Goal: Information Seeking & Learning: Learn about a topic

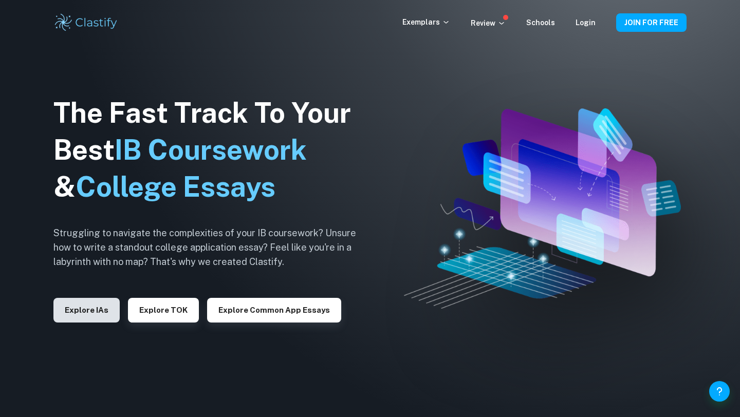
click at [93, 306] on button "Explore IAs" at bounding box center [86, 310] width 66 height 25
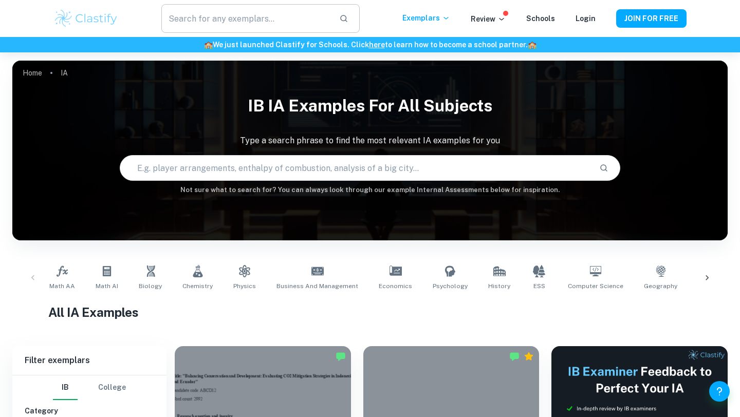
click at [275, 16] on input "text" at bounding box center [246, 18] width 170 height 29
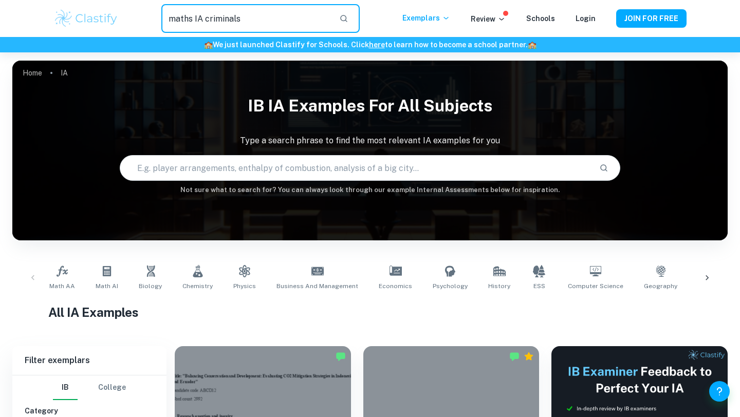
type input "maths IA criminals"
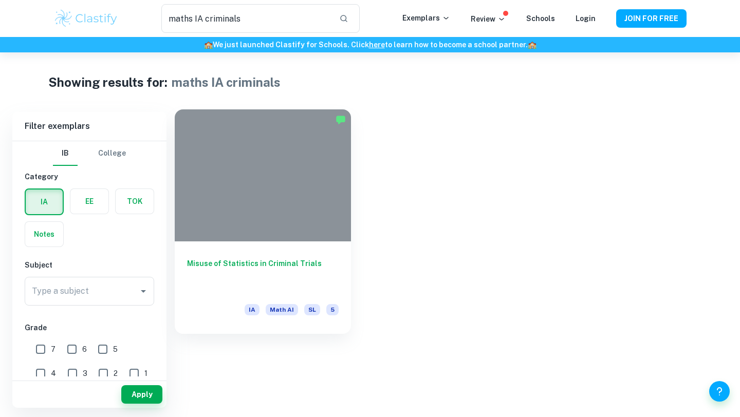
click at [306, 197] on div at bounding box center [263, 175] width 176 height 132
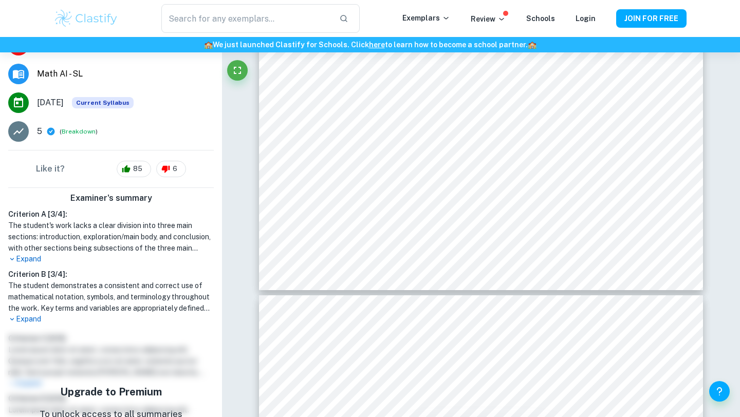
scroll to position [124, 0]
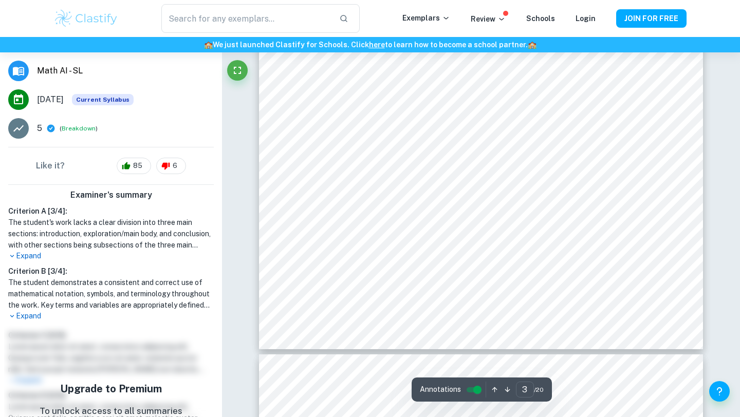
type input "2"
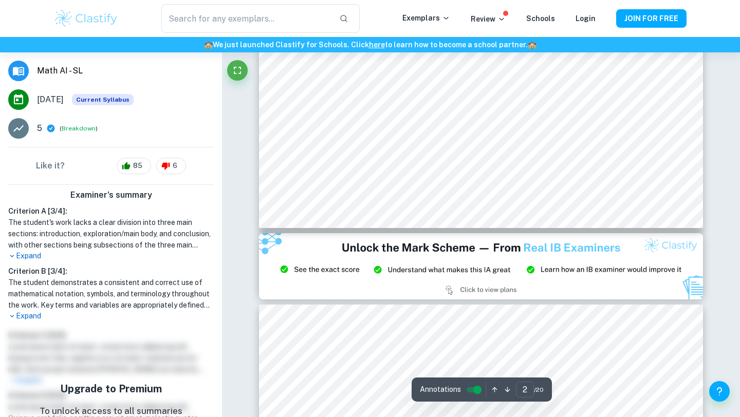
scroll to position [923, 0]
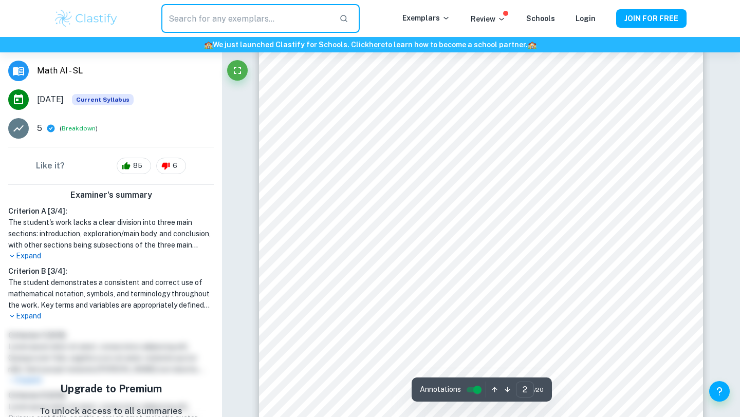
click at [211, 20] on input "text" at bounding box center [246, 18] width 170 height 29
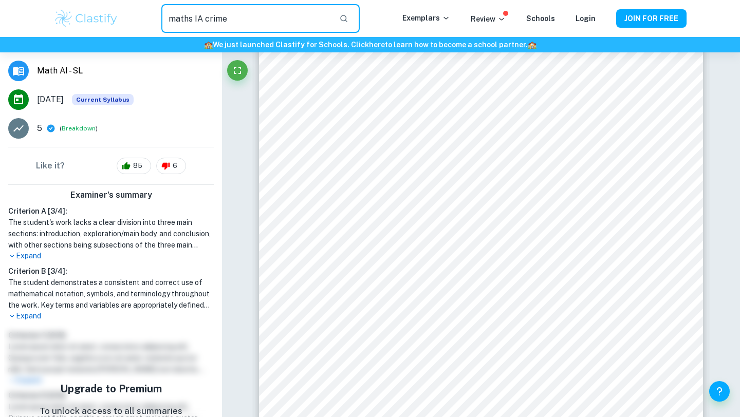
type input "maths IA crime"
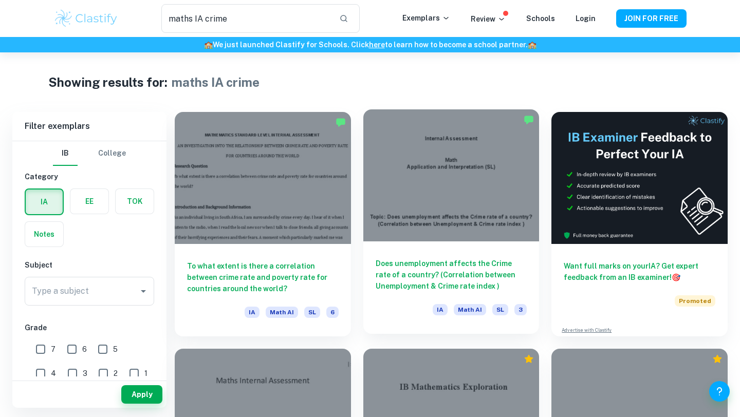
click at [436, 192] on div at bounding box center [451, 175] width 176 height 132
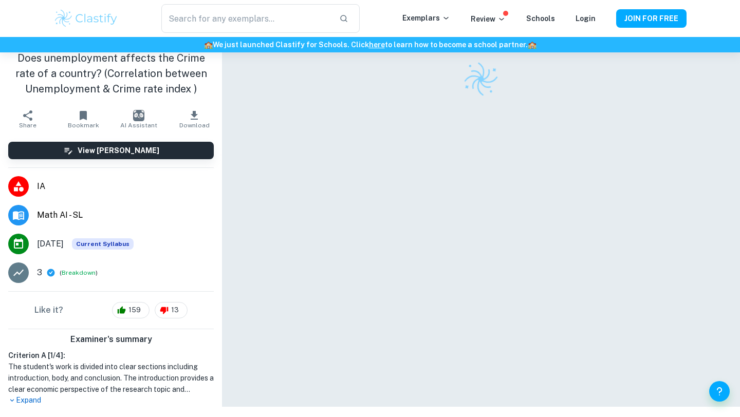
scroll to position [52, 0]
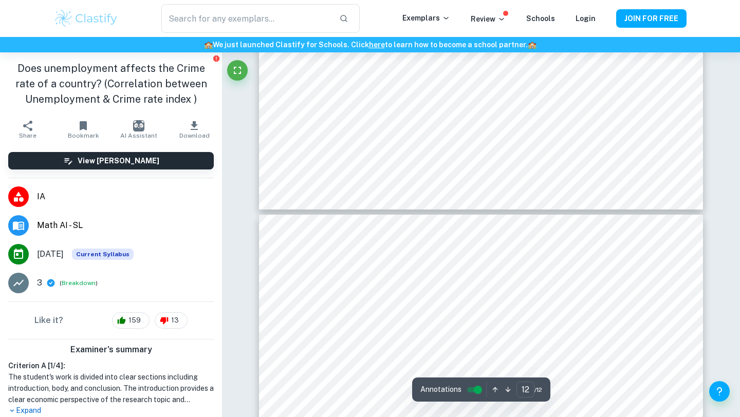
type input "11"
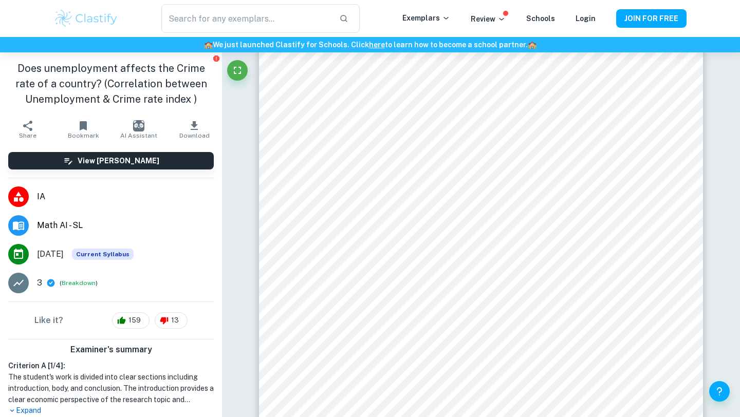
type input "maths IA crime"
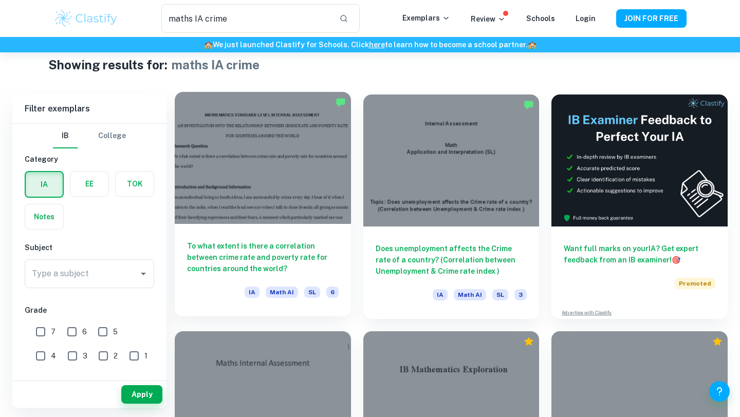
scroll to position [18, 0]
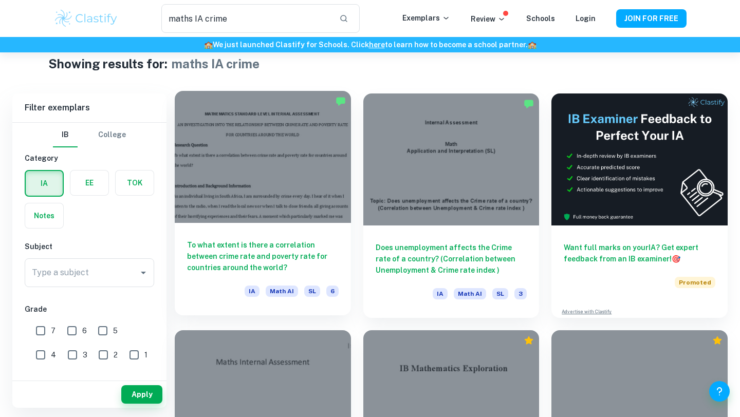
click at [290, 217] on div at bounding box center [263, 157] width 176 height 132
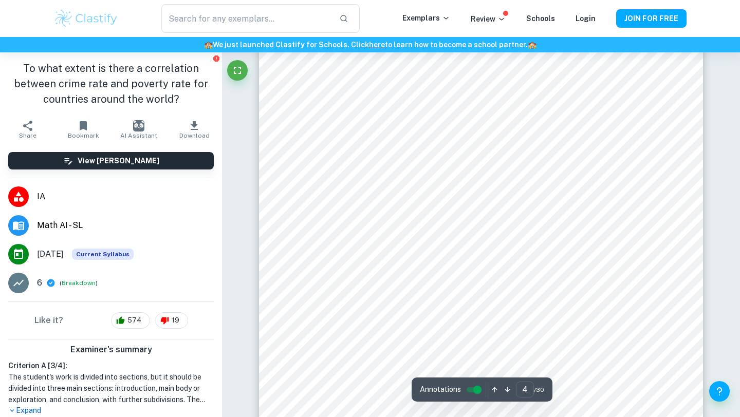
scroll to position [2318, 0]
type input "5"
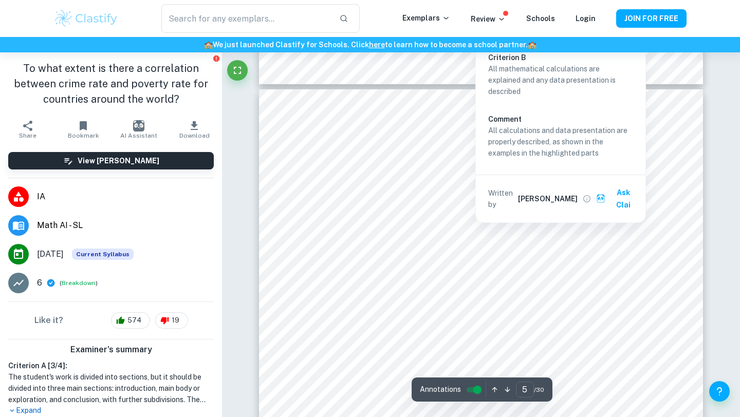
scroll to position [2450, 0]
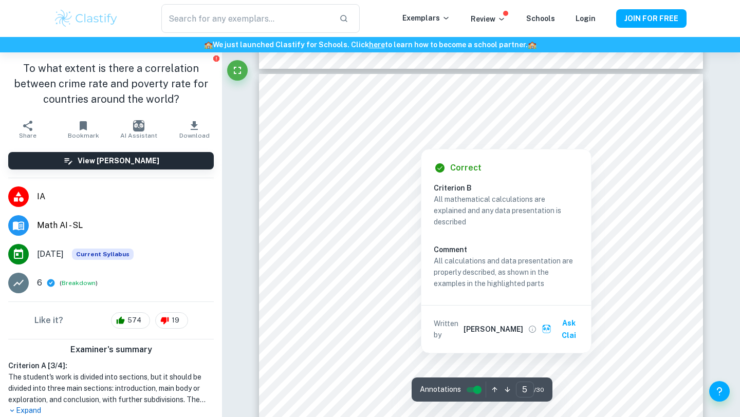
type input "maths IA crime"
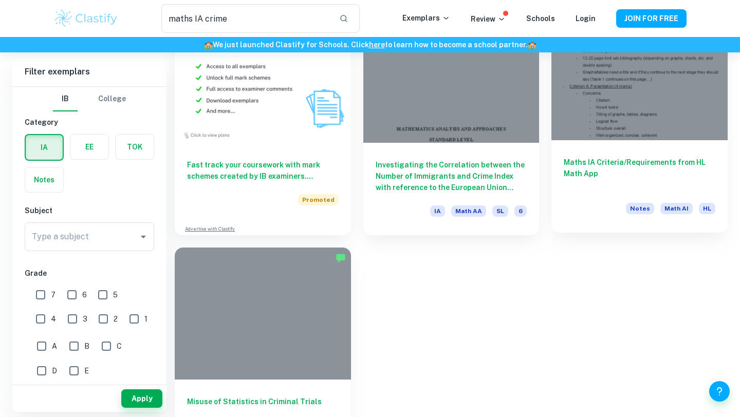
scroll to position [575, 0]
click at [629, 113] on div at bounding box center [639, 74] width 176 height 132
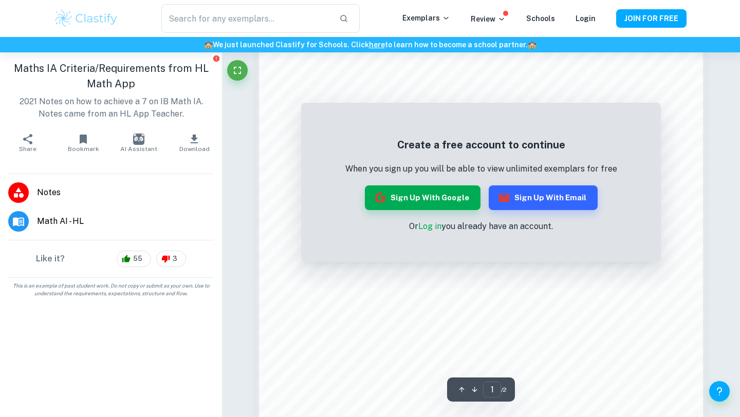
scroll to position [689, 0]
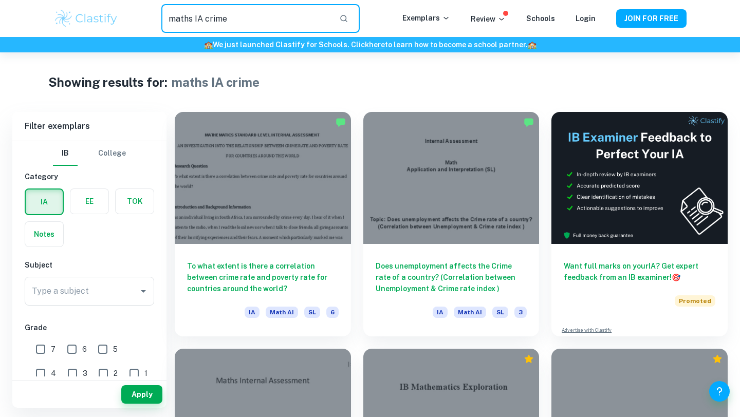
drag, startPoint x: 224, startPoint y: 19, endPoint x: 206, endPoint y: 17, distance: 18.0
click at [206, 18] on input "maths IA crime" at bounding box center [246, 18] width 170 height 29
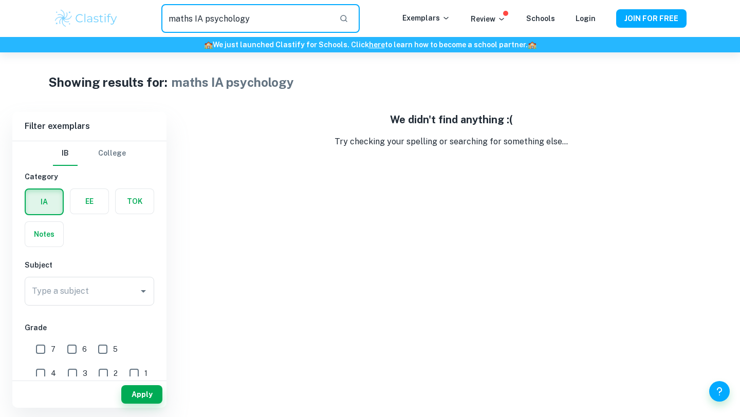
drag, startPoint x: 256, startPoint y: 23, endPoint x: 210, endPoint y: 20, distance: 46.4
click at [210, 20] on input "maths IA psychology" at bounding box center [246, 18] width 170 height 29
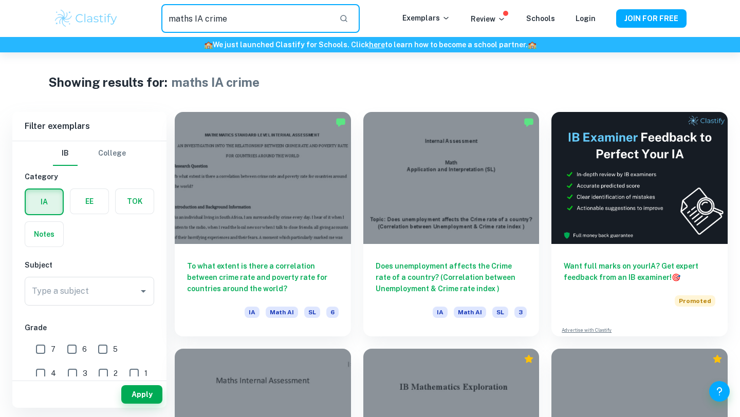
drag, startPoint x: 233, startPoint y: 18, endPoint x: 206, endPoint y: 16, distance: 26.8
click at [206, 16] on input "maths IA crime" at bounding box center [246, 18] width 170 height 29
type input "maths IA"
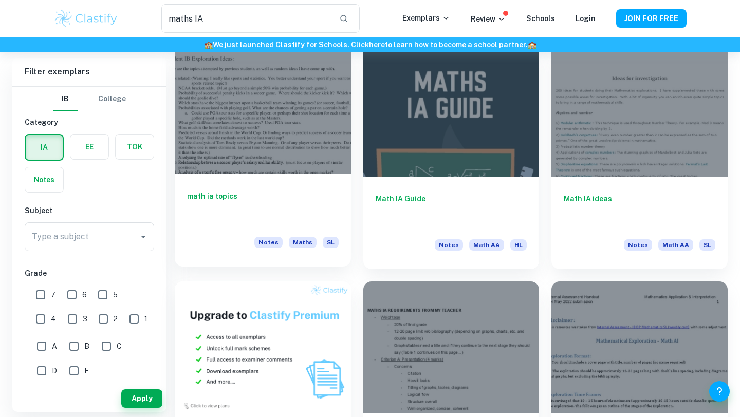
scroll to position [204, 0]
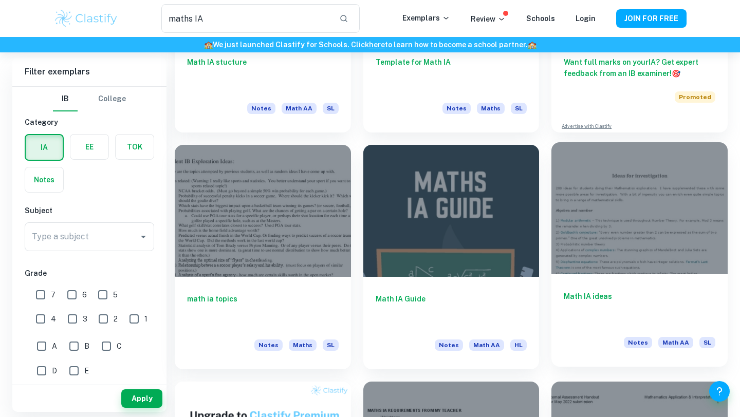
click at [606, 238] on div at bounding box center [639, 208] width 176 height 132
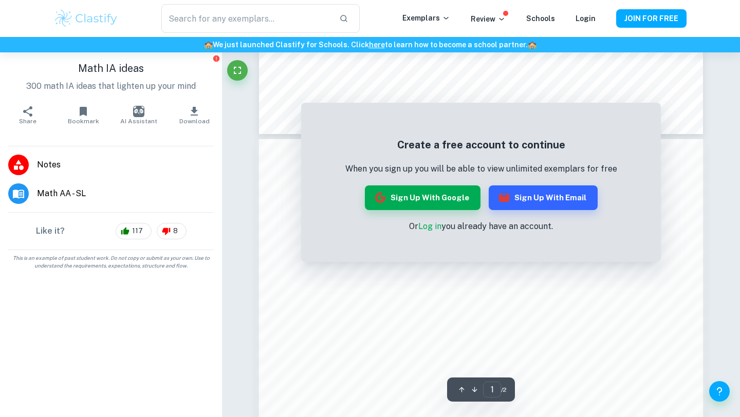
scroll to position [499, 0]
type input "maths IA"
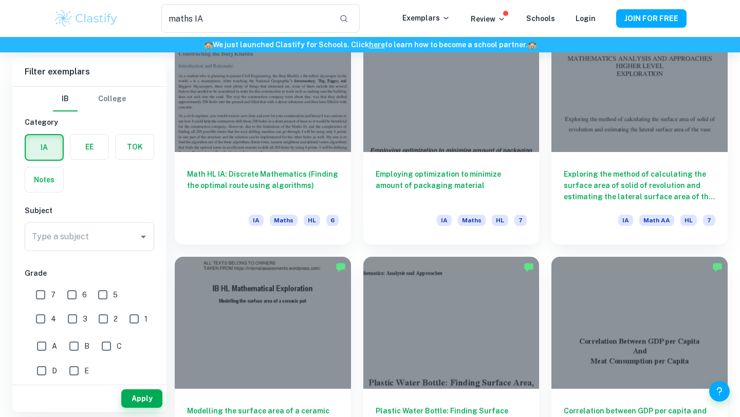
scroll to position [1036, 0]
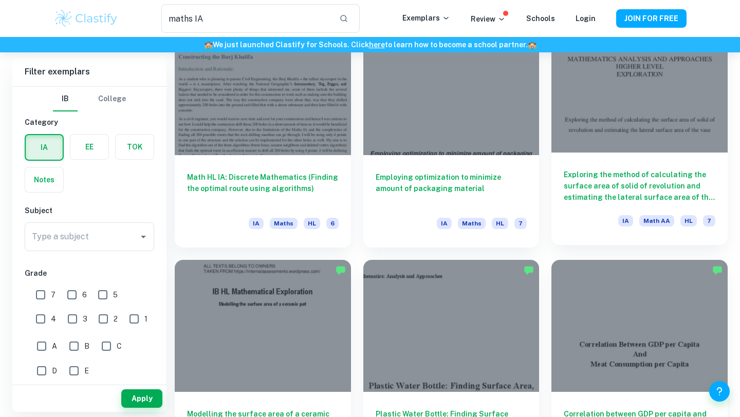
click at [643, 176] on h6 "Exploring the method of calculating the surface area of solid of revolution and…" at bounding box center [639, 186] width 152 height 34
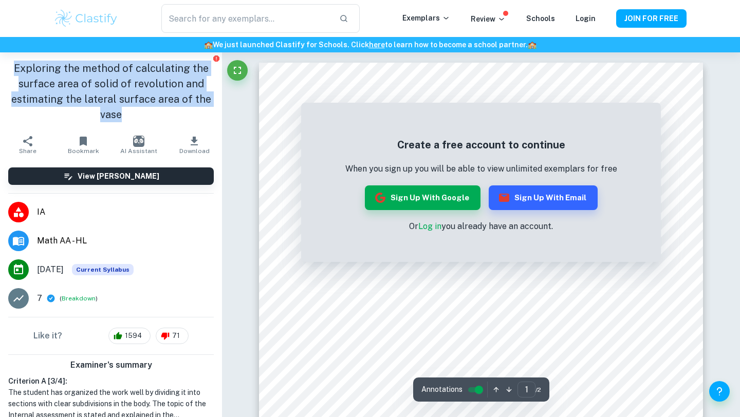
drag, startPoint x: 125, startPoint y: 116, endPoint x: 11, endPoint y: 65, distance: 124.2
click at [11, 65] on h1 "Exploring the method of calculating the surface area of solid of revolution and…" at bounding box center [110, 92] width 205 height 62
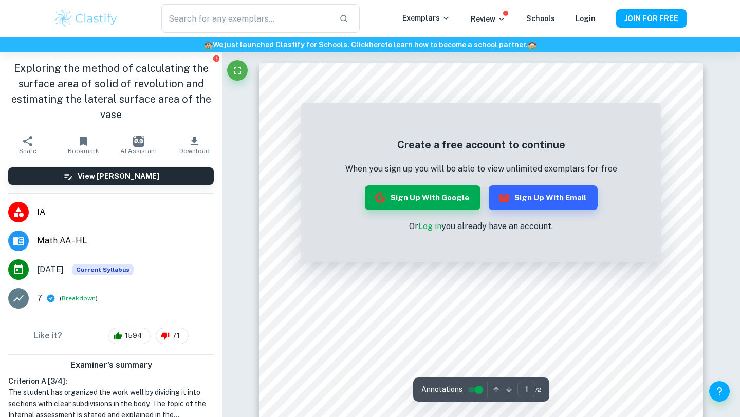
click at [130, 100] on h1 "Exploring the method of calculating the surface area of solid of revolution and…" at bounding box center [110, 92] width 205 height 62
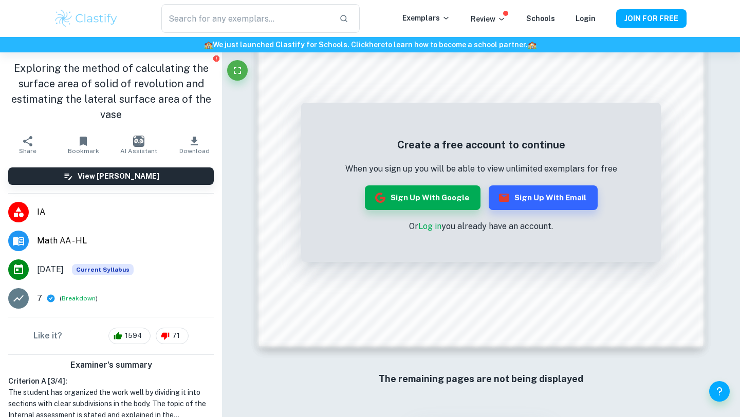
type input "maths IA"
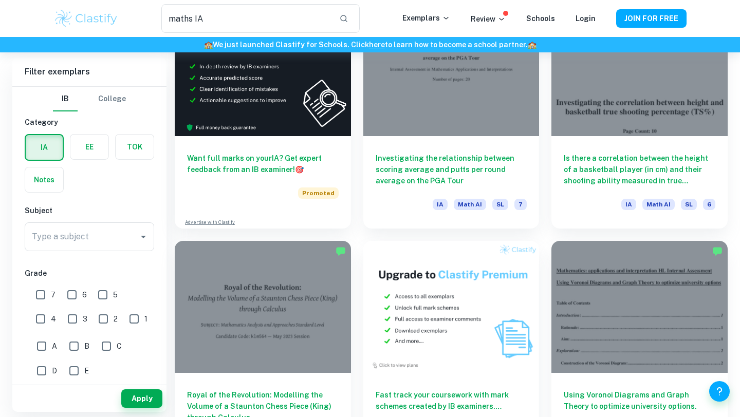
scroll to position [1538, 0]
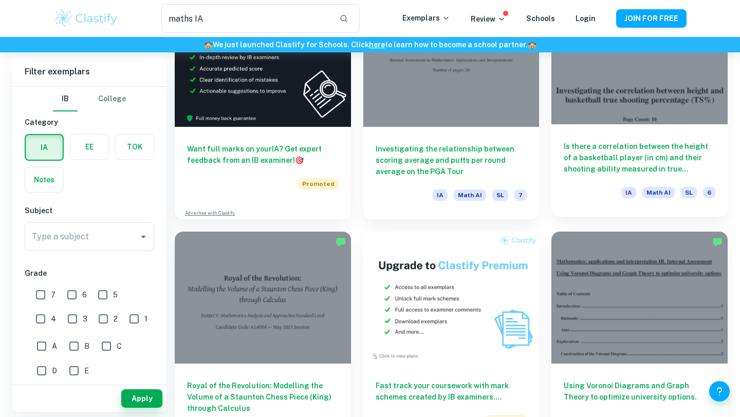
click at [619, 148] on h6 "Is there a correlation between the height of a basketball player (in cm) and th…" at bounding box center [639, 158] width 152 height 34
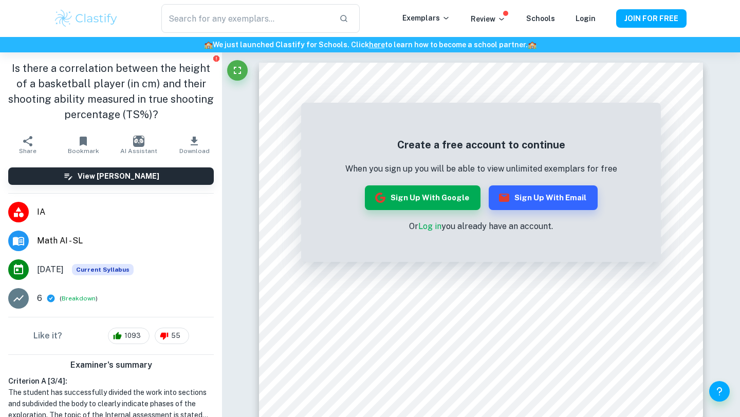
type input "maths IA"
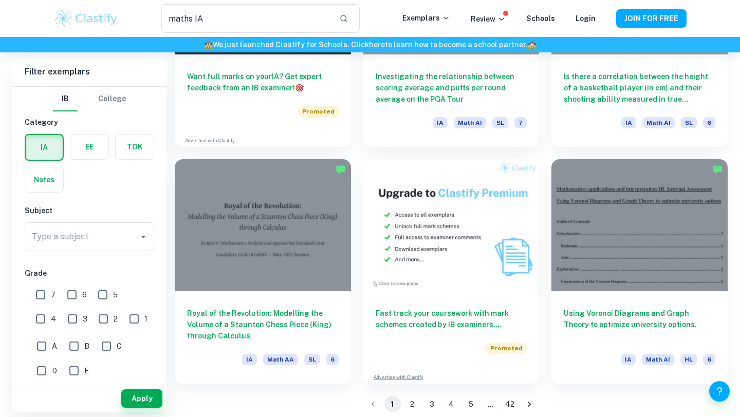
scroll to position [1618, 0]
